Goal: Check status: Check status

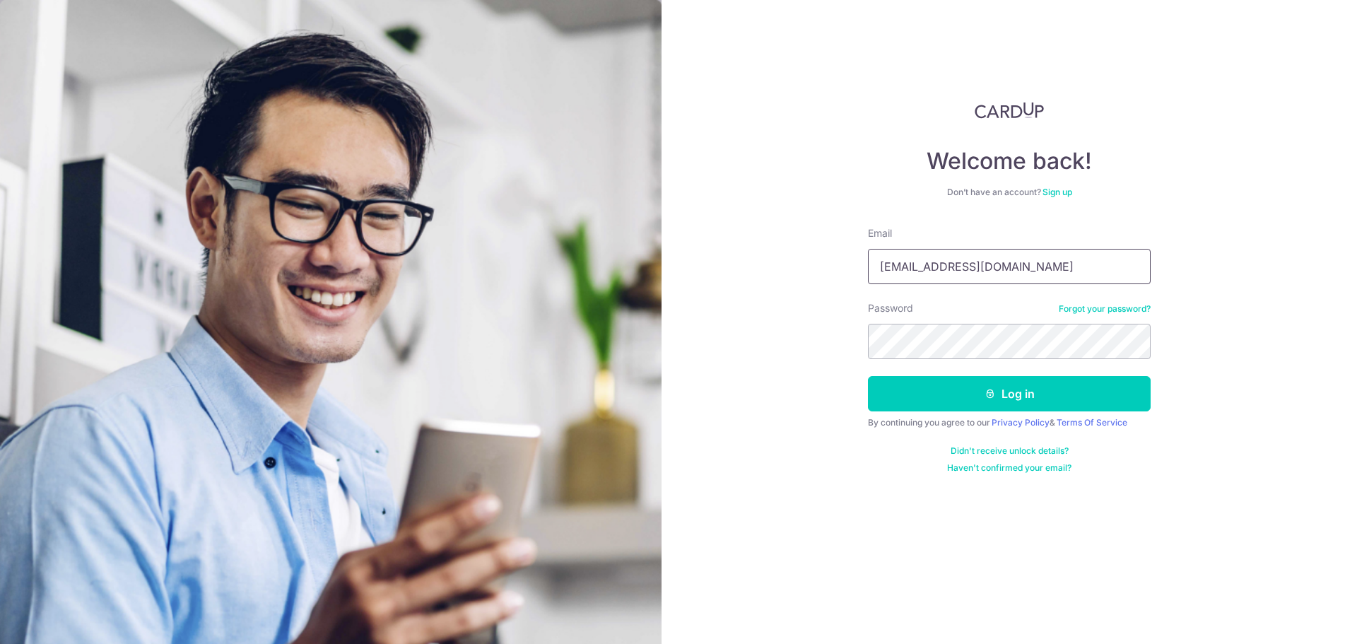
drag, startPoint x: 995, startPoint y: 273, endPoint x: 900, endPoint y: 282, distance: 95.8
click at [900, 285] on form "Email admin@kinvet.sg Password Forgot your password? Log in By continuing you a…" at bounding box center [1009, 349] width 283 height 247
click at [906, 270] on input "admin@kinvet.sg" at bounding box center [1009, 266] width 283 height 35
click at [914, 265] on input "admin@kinvet.sg" at bounding box center [1009, 266] width 283 height 35
drag, startPoint x: 912, startPoint y: 264, endPoint x: 844, endPoint y: 259, distance: 68.0
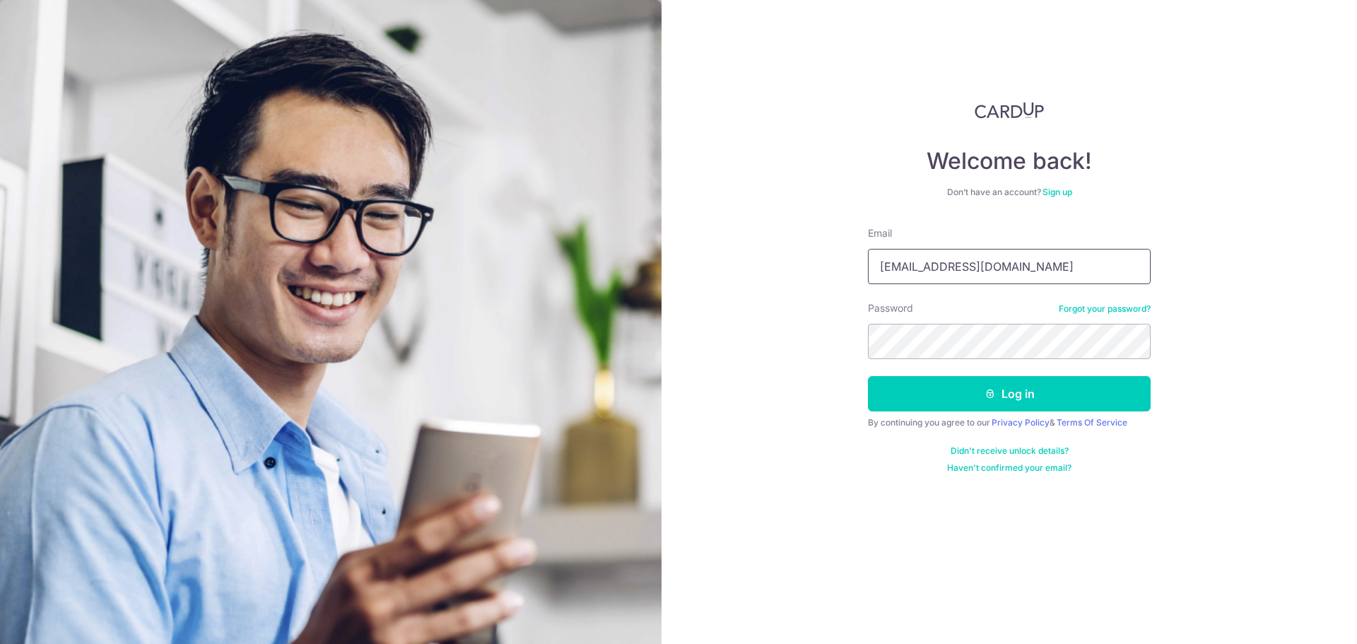
click at [844, 259] on div "Welcome back! Don’t have an account? Sign up Email admin@kinvet.sg Password For…" at bounding box center [1008, 322] width 695 height 644
type input "[PERSON_NAME][EMAIL_ADDRESS][DOMAIN_NAME]"
click at [1007, 384] on button "Log in" at bounding box center [1009, 393] width 283 height 35
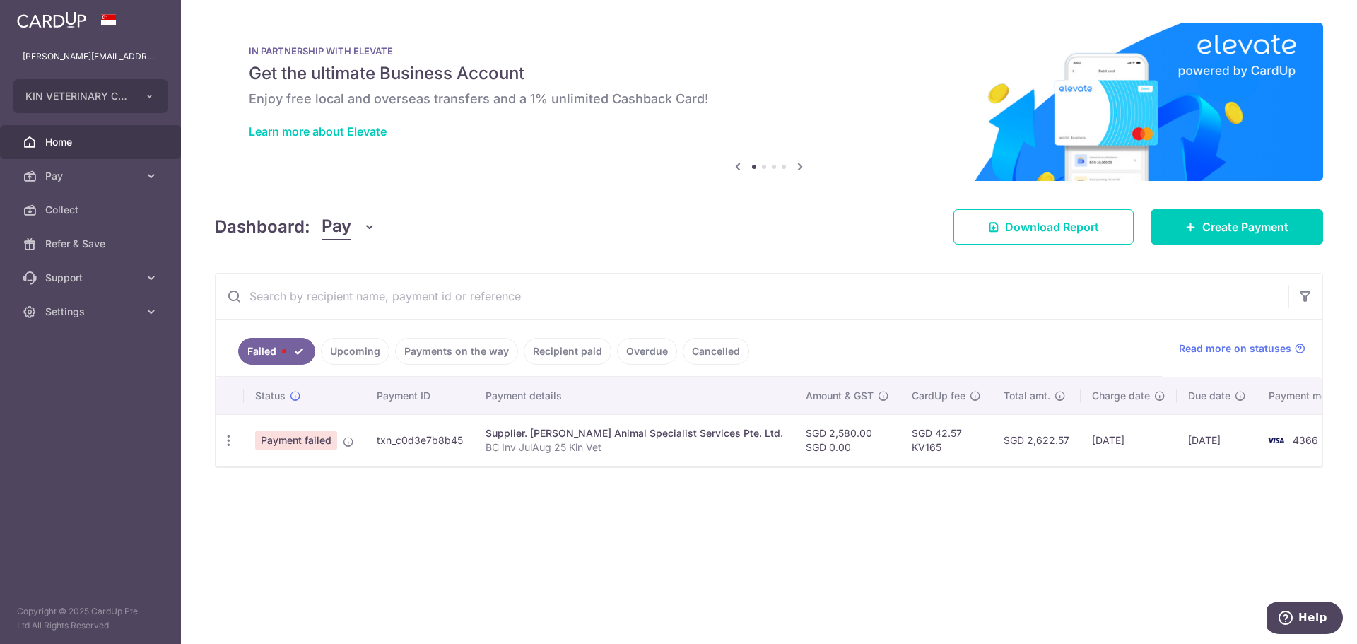
click at [375, 347] on link "Upcoming" at bounding box center [355, 351] width 69 height 27
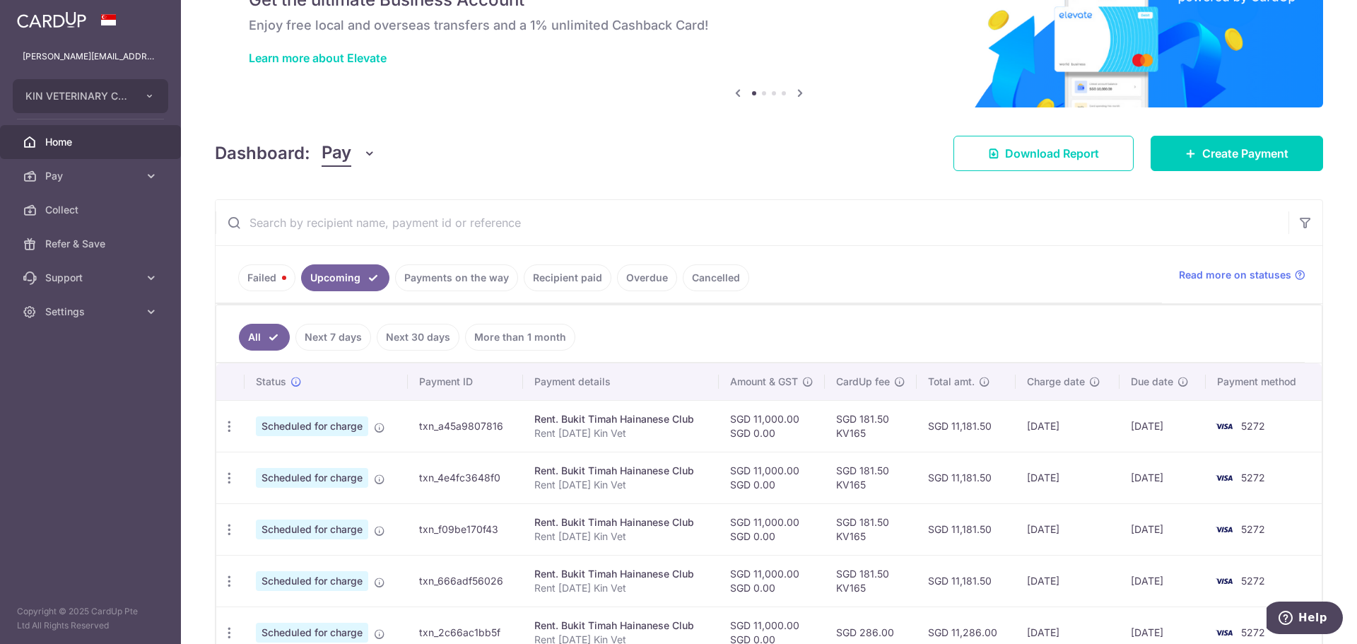
scroll to position [157, 0]
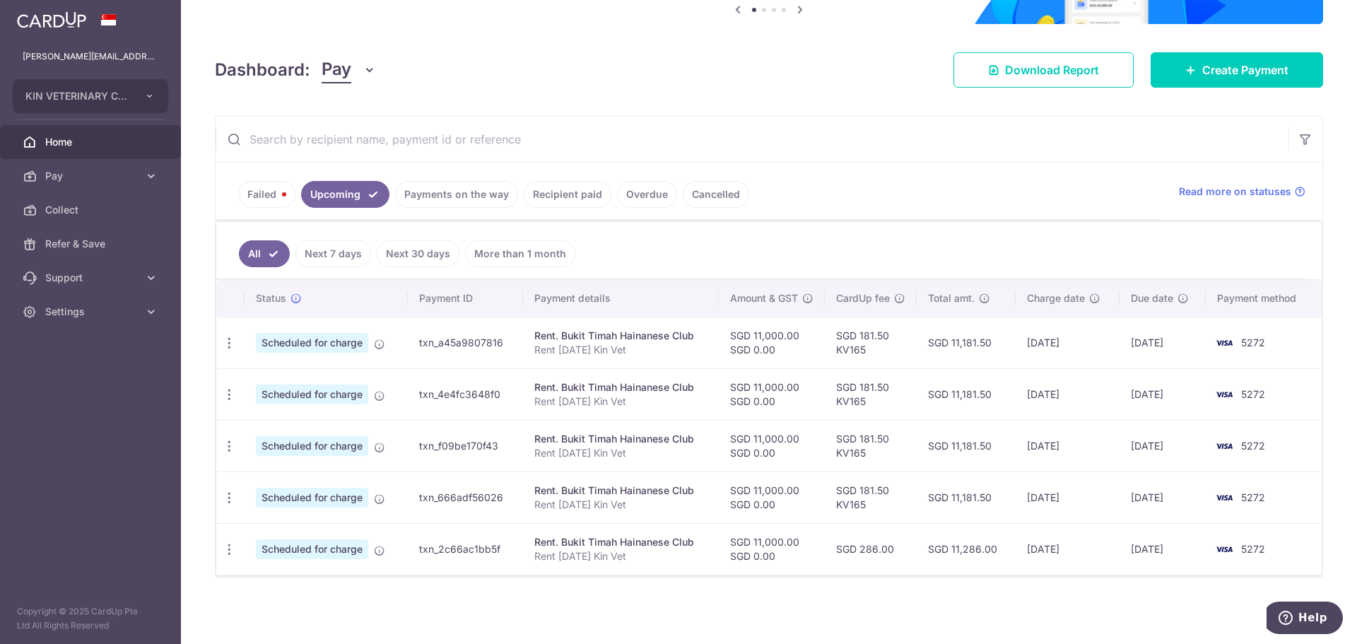
click at [449, 200] on link "Payments on the way" at bounding box center [456, 194] width 123 height 27
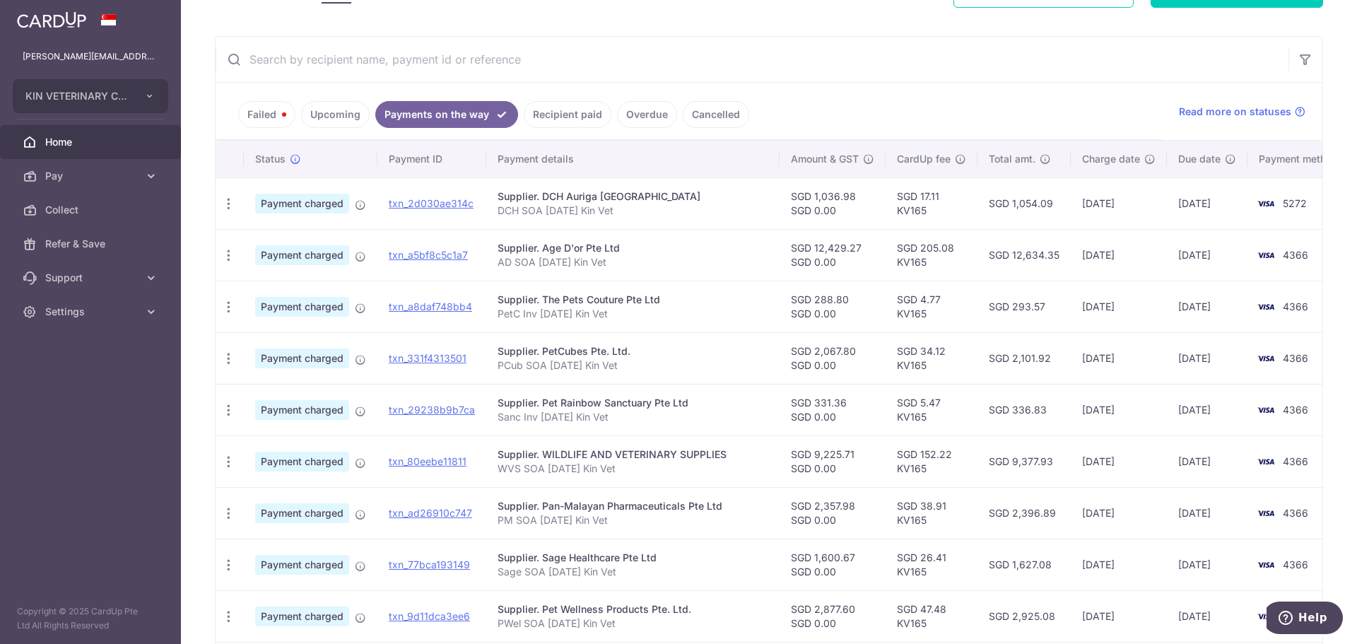
scroll to position [212, 0]
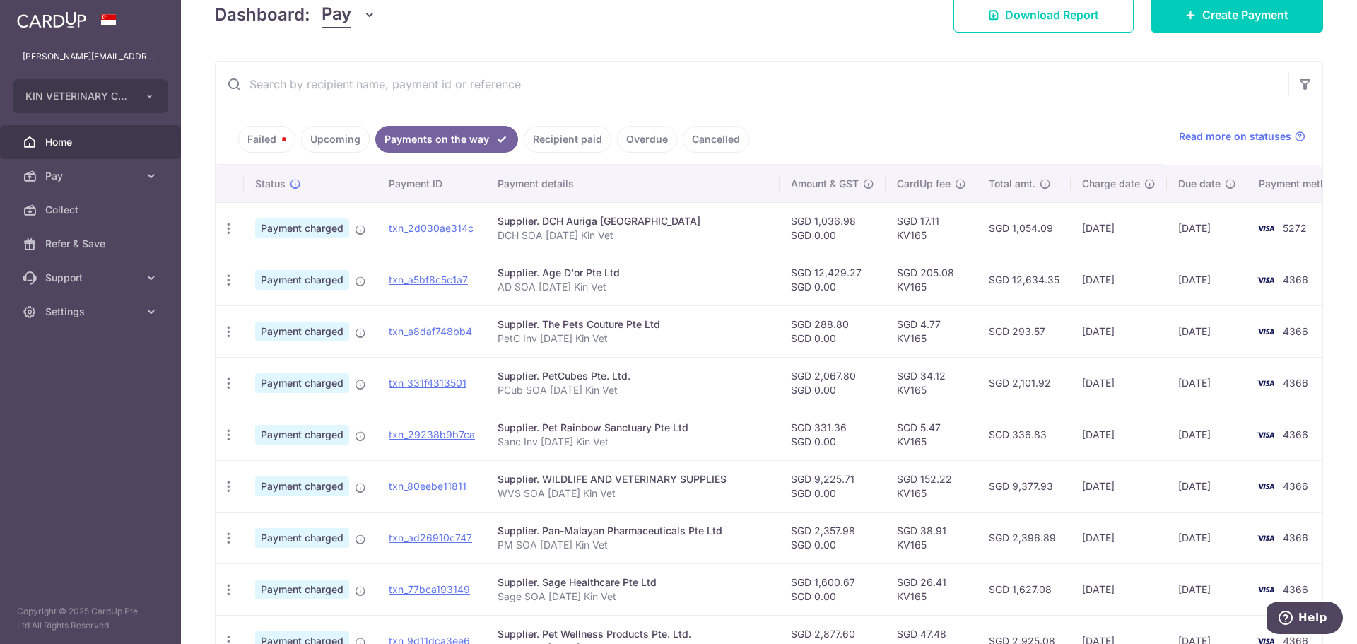
click at [563, 126] on link "Recipient paid" at bounding box center [568, 139] width 88 height 27
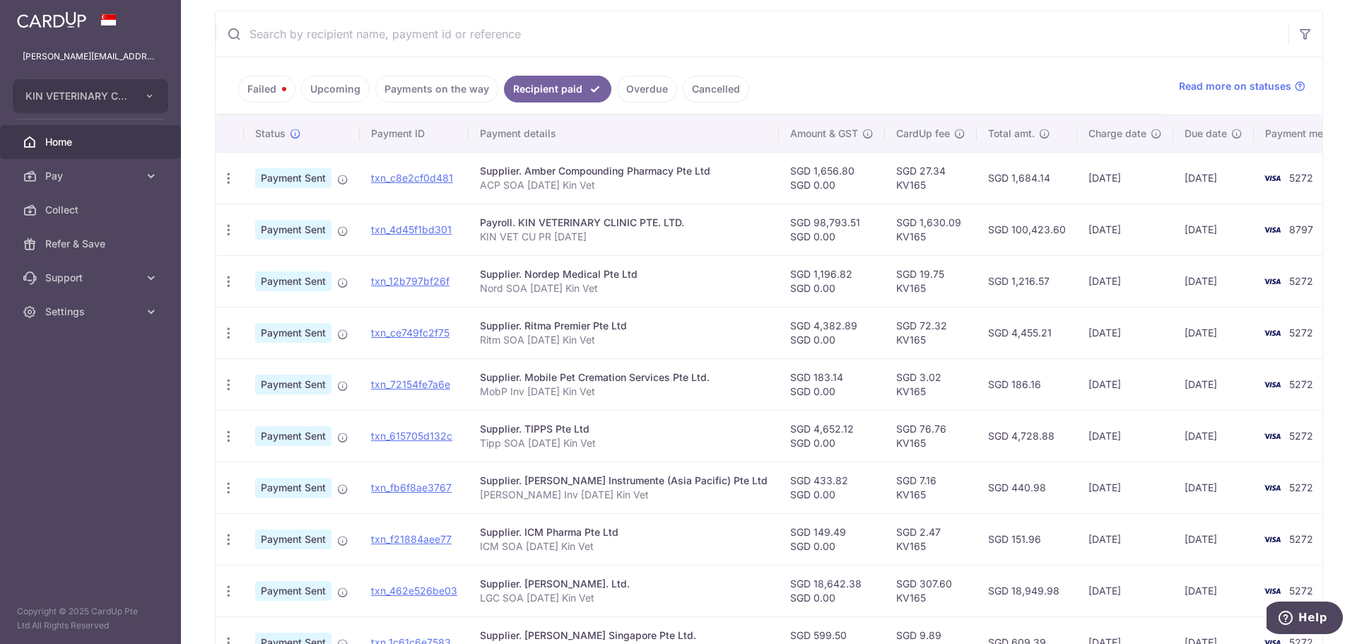
scroll to position [247, 0]
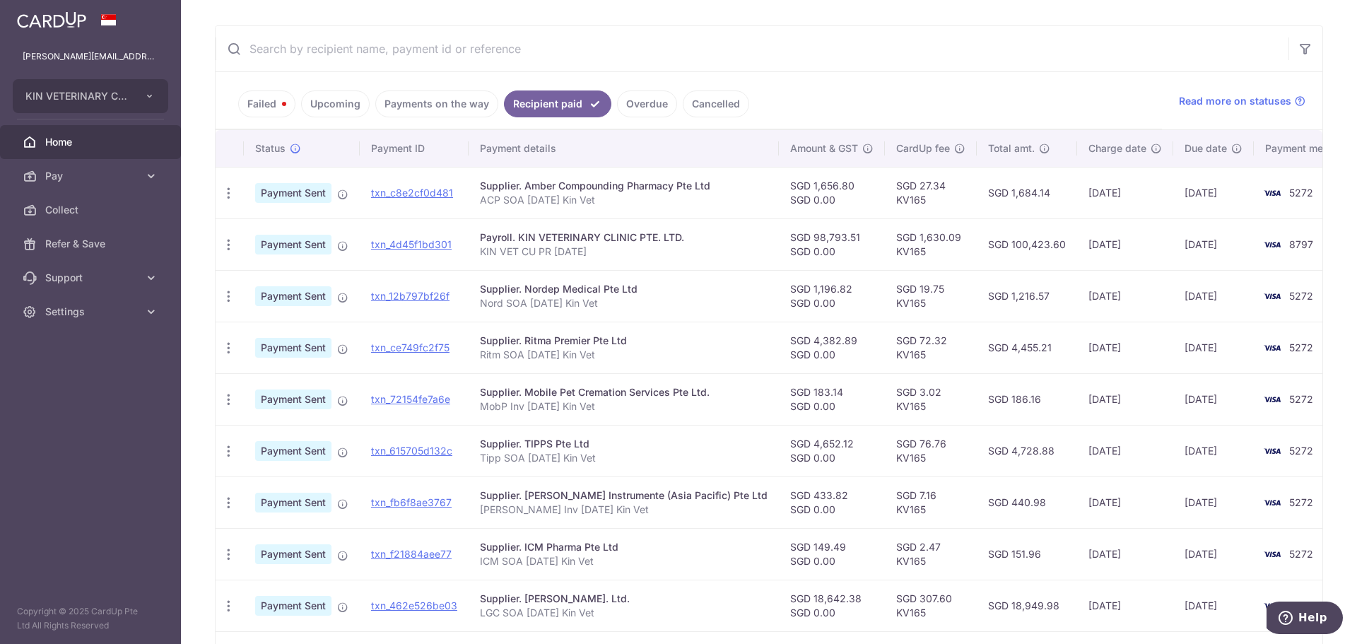
click at [459, 99] on link "Payments on the way" at bounding box center [436, 103] width 123 height 27
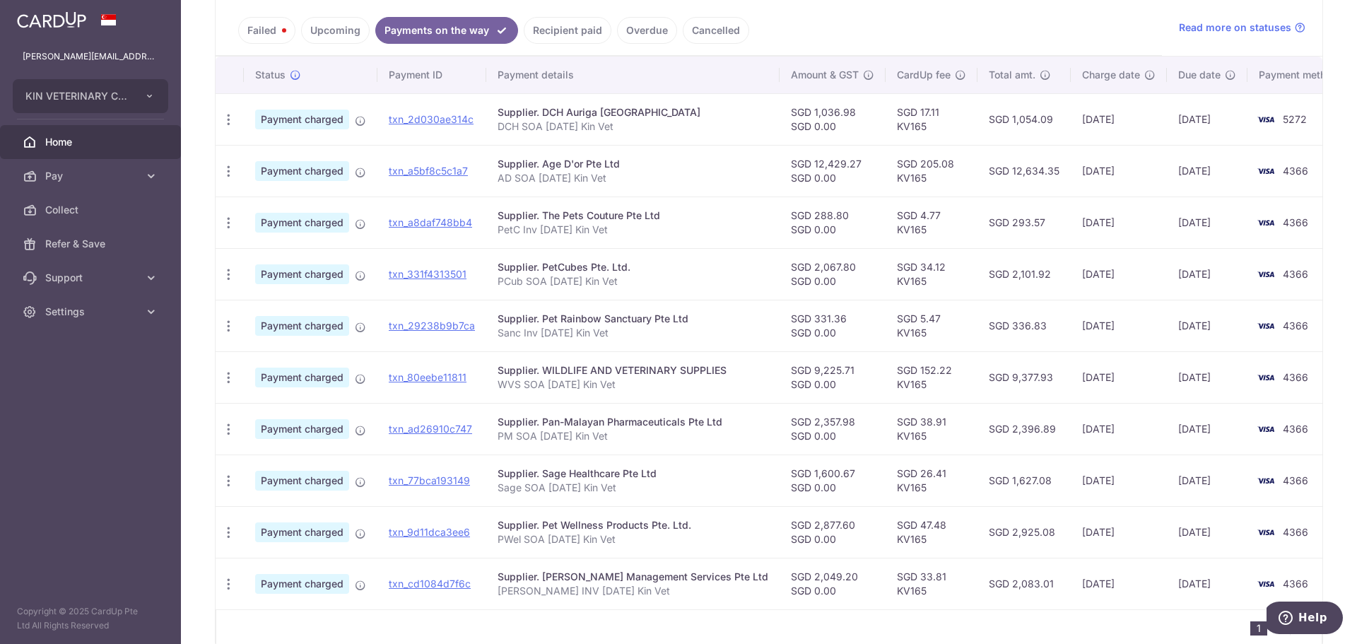
scroll to position [389, 0]
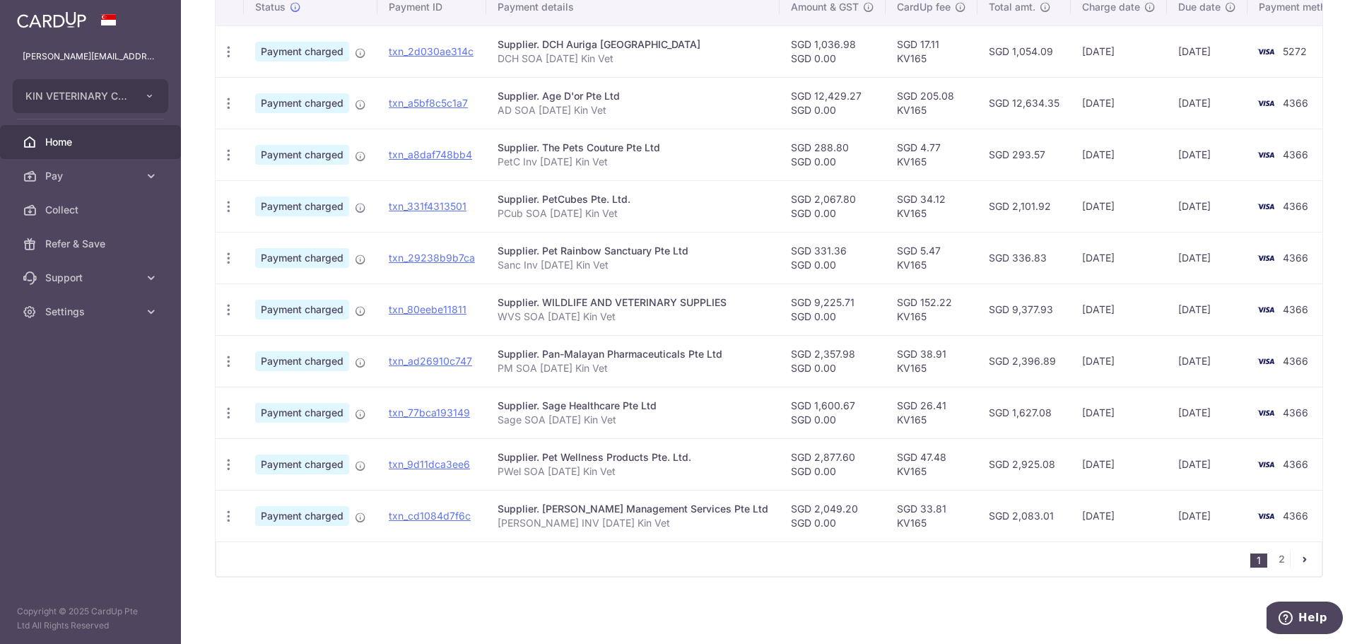
click at [1271, 547] on nav "1 2" at bounding box center [1285, 559] width 71 height 34
click at [1273, 558] on link "2" at bounding box center [1281, 558] width 17 height 17
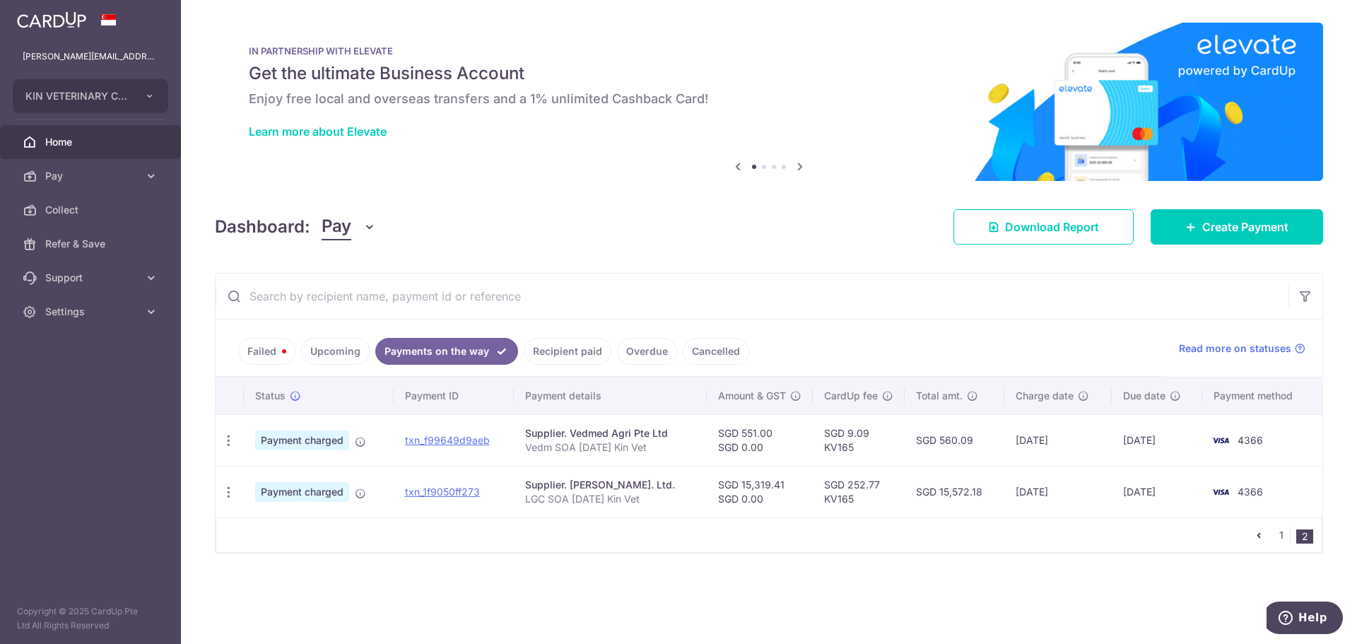
click at [1259, 534] on icon "pager" at bounding box center [1258, 534] width 11 height 11
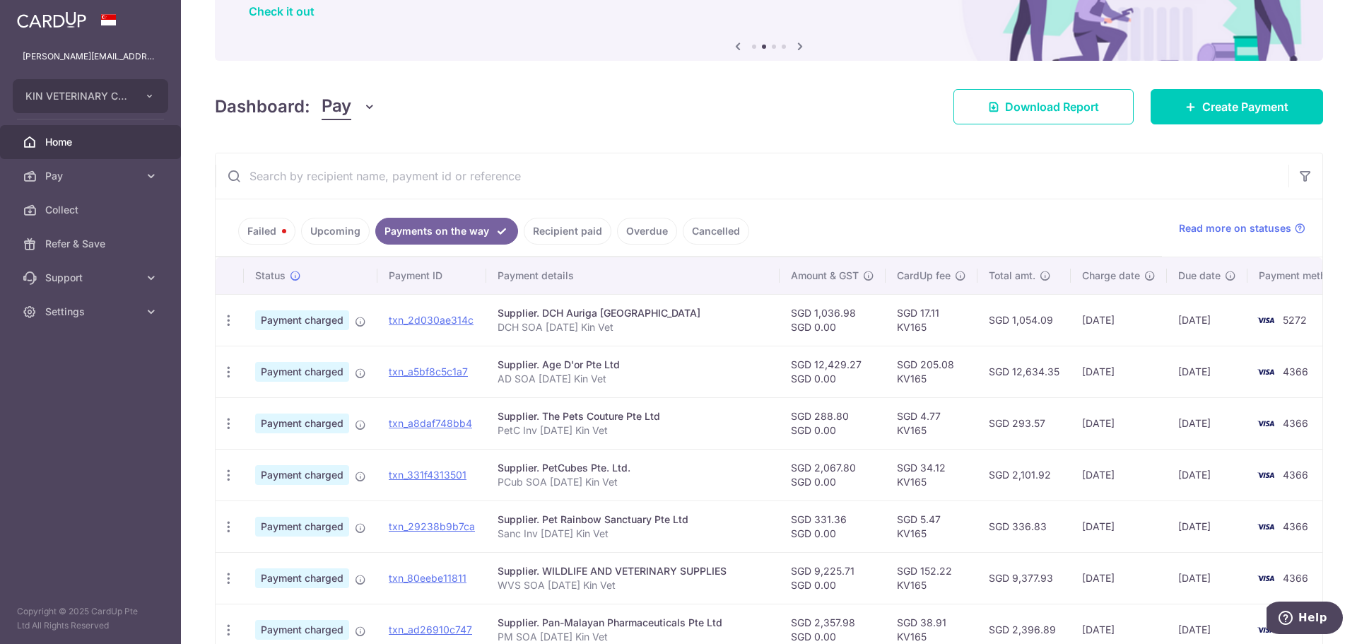
scroll to position [283, 0]
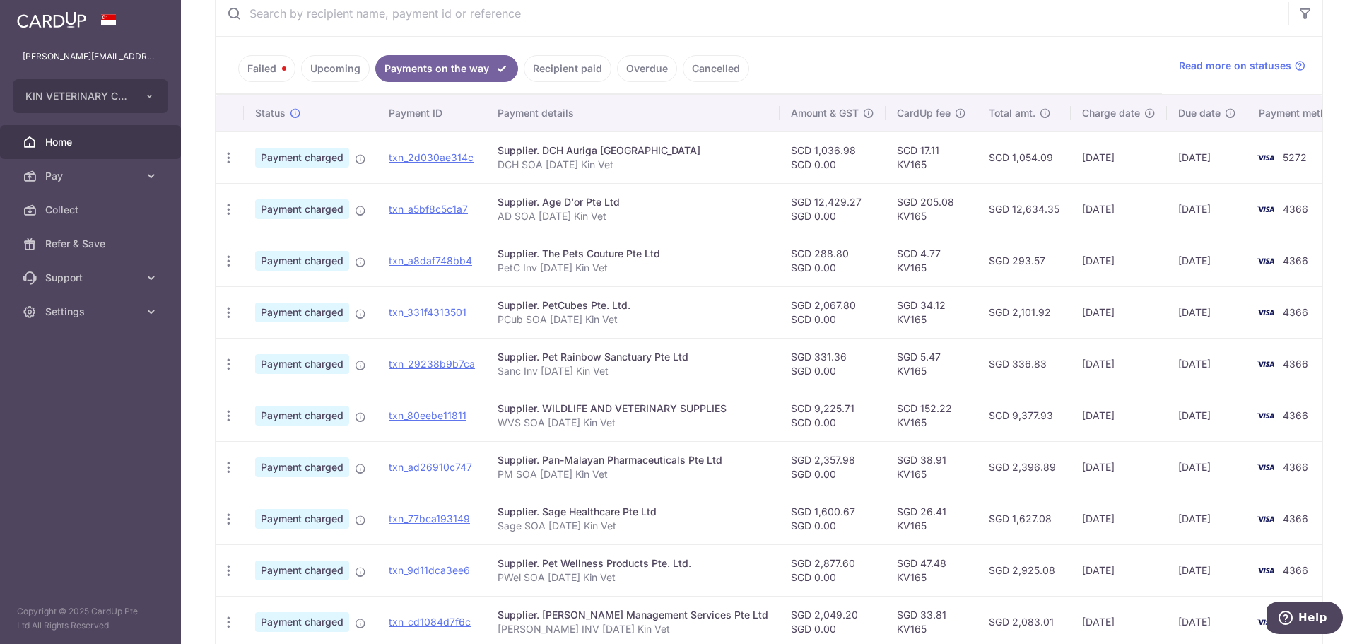
click at [281, 74] on link "Failed" at bounding box center [266, 68] width 57 height 27
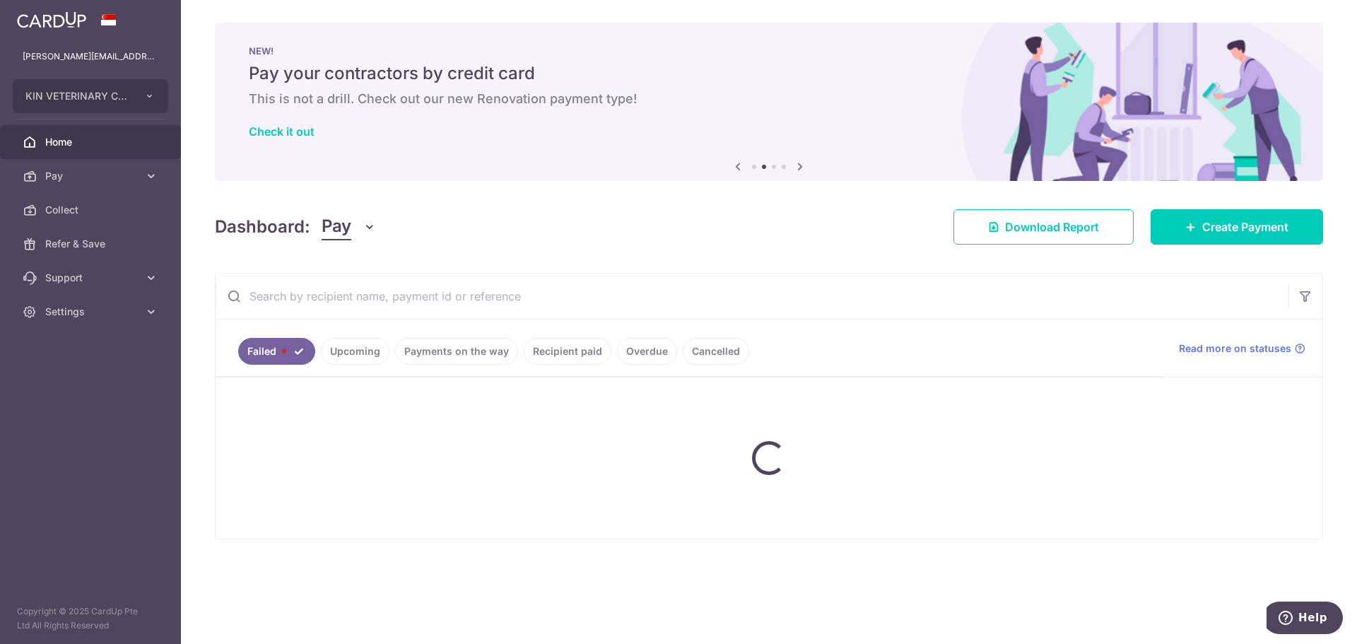
scroll to position [0, 0]
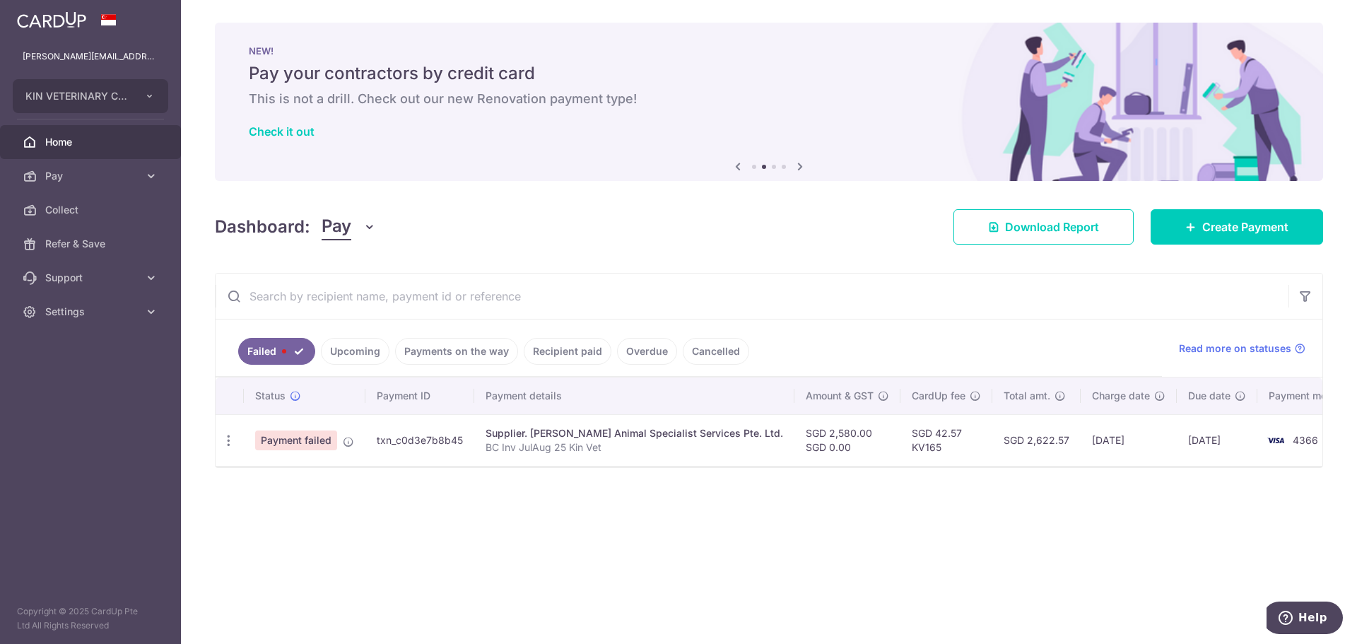
click at [794, 454] on td "SGD 2,580.00 SGD 0.00" at bounding box center [847, 440] width 106 height 52
click at [698, 443] on p "BC Inv JulAug 25 Kin Vet" at bounding box center [634, 447] width 298 height 14
